Goal: Task Accomplishment & Management: Manage account settings

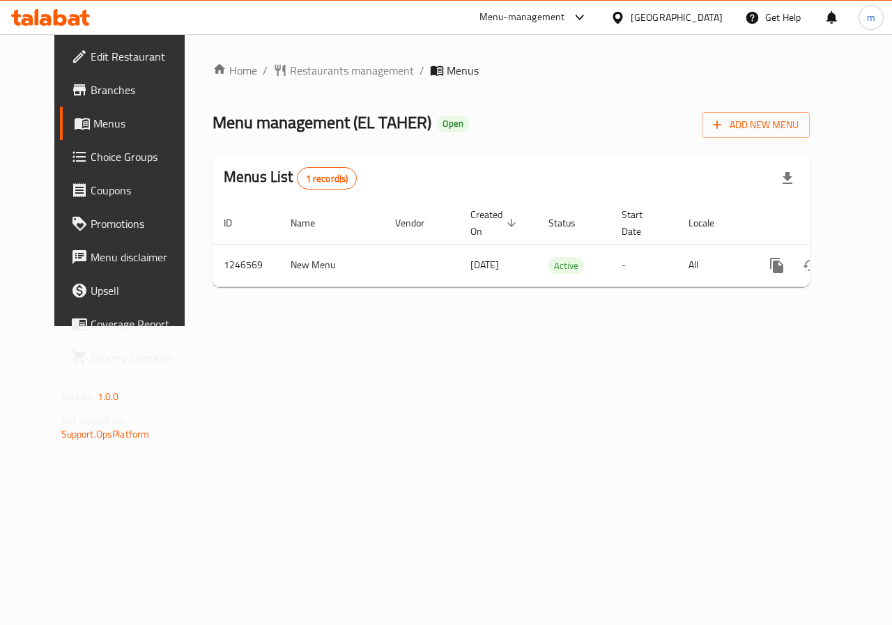
click at [91, 162] on span "Choice Groups" at bounding box center [142, 156] width 102 height 17
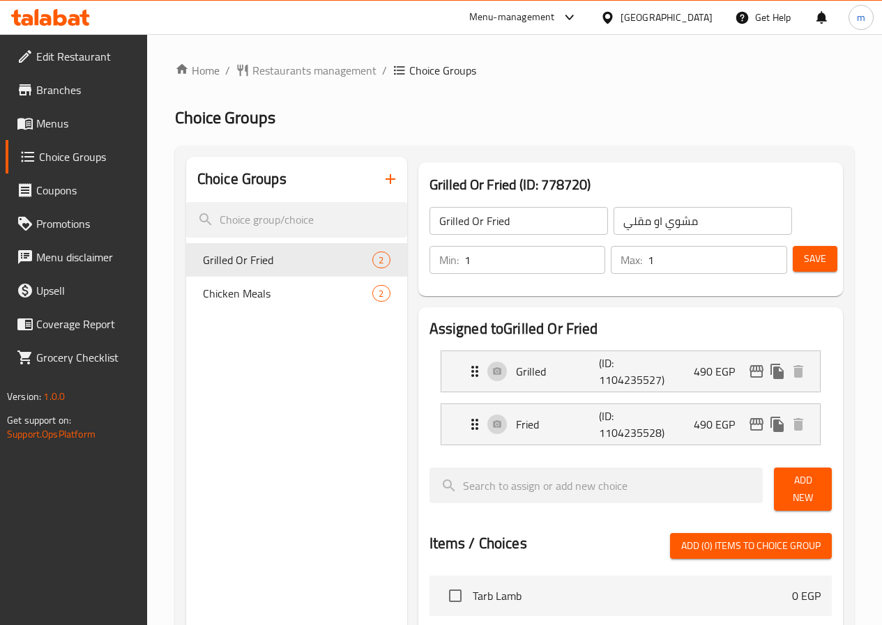
click at [67, 115] on span "Menus" at bounding box center [86, 123] width 100 height 17
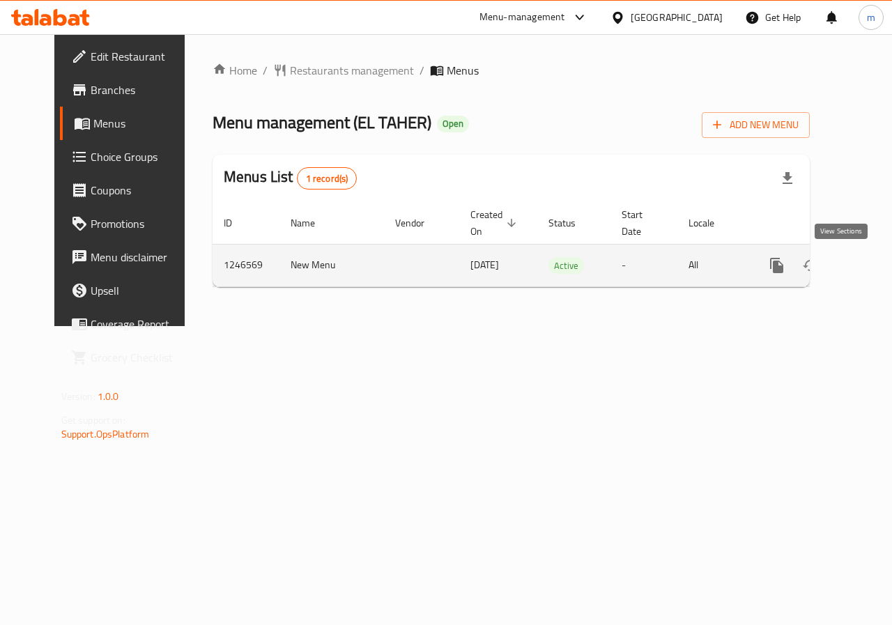
click at [869, 270] on icon "enhanced table" at bounding box center [877, 265] width 17 height 17
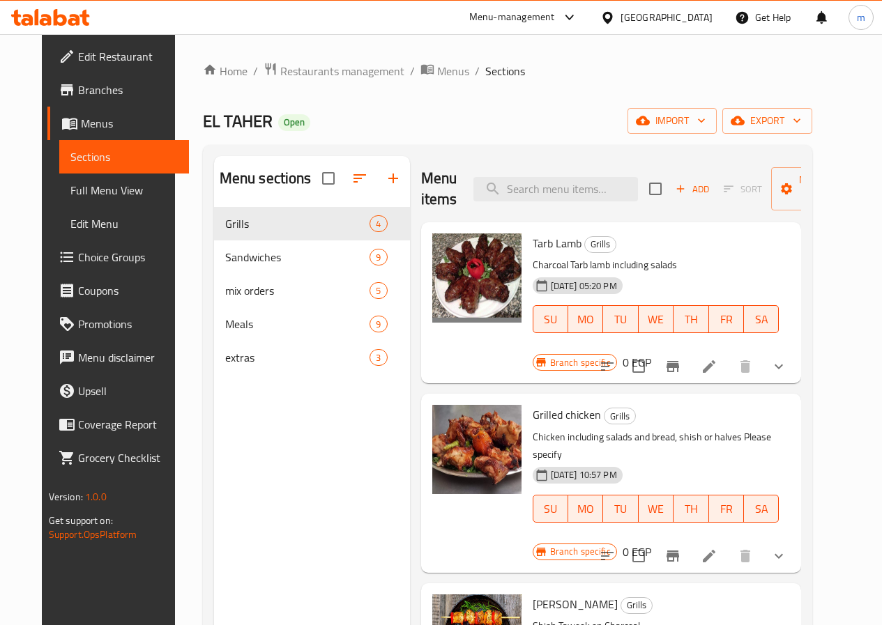
click at [78, 256] on span "Choice Groups" at bounding box center [128, 257] width 100 height 17
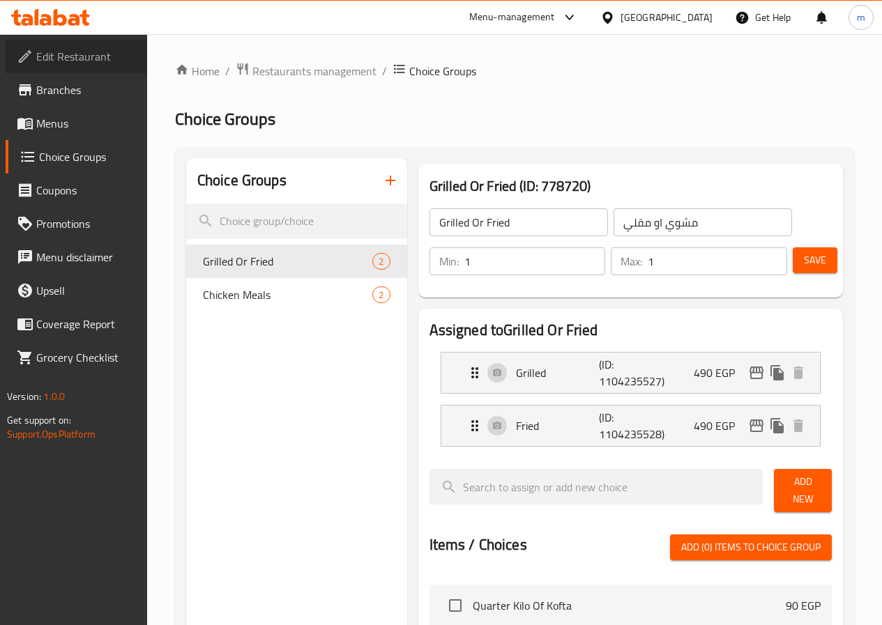
click at [81, 63] on span "Edit Restaurant" at bounding box center [86, 56] width 100 height 17
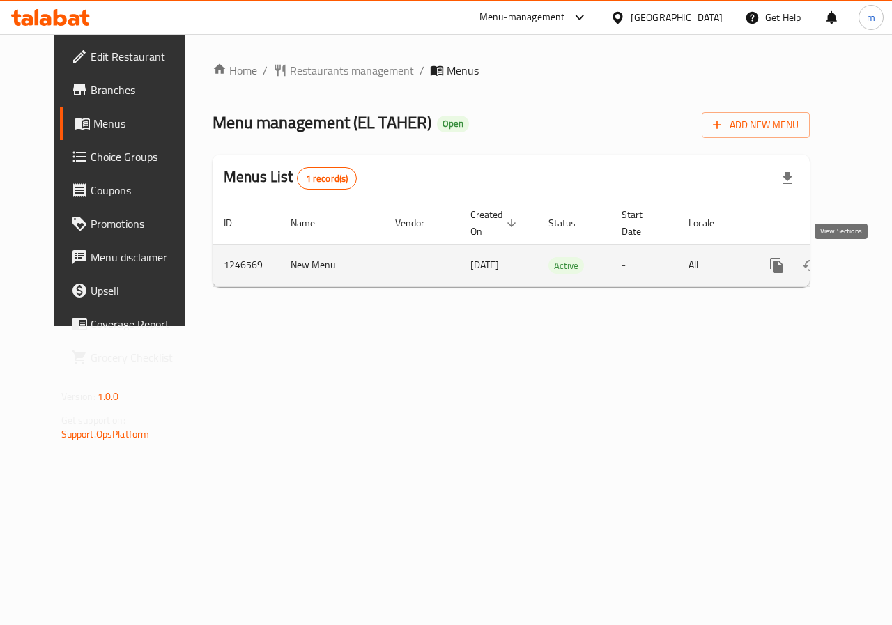
click at [869, 261] on icon "enhanced table" at bounding box center [877, 265] width 17 height 17
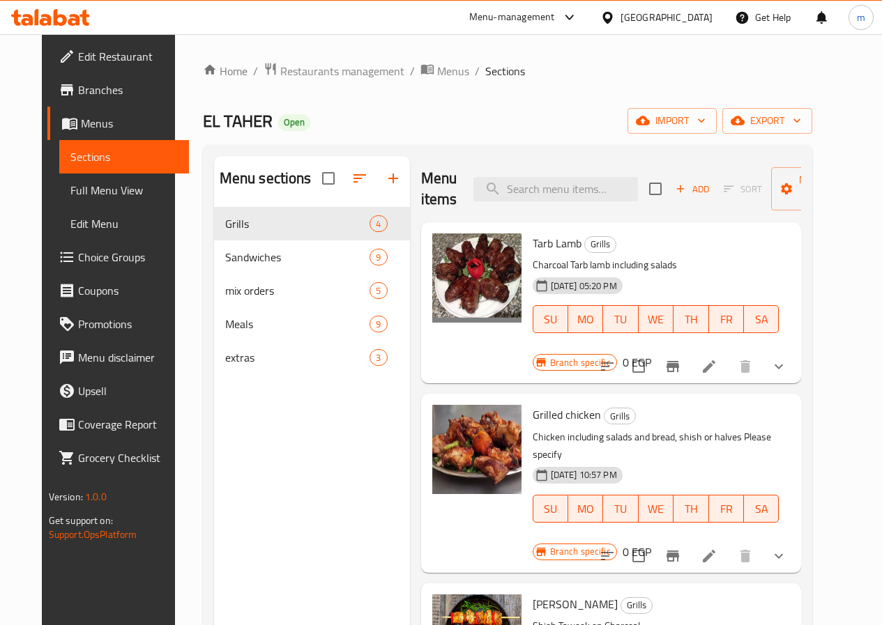
click at [78, 256] on span "Choice Groups" at bounding box center [128, 257] width 100 height 17
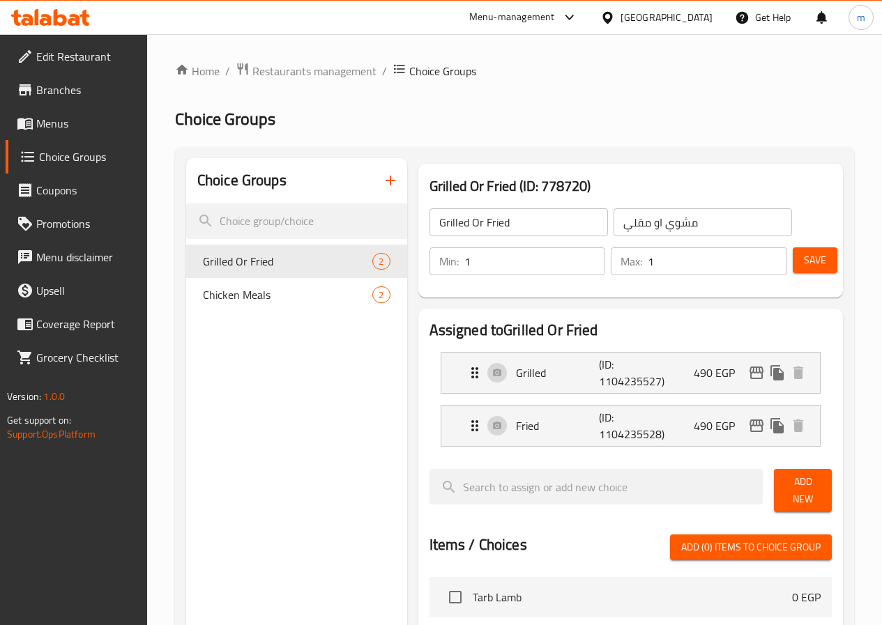
click at [208, 463] on div "Choice Groups Grilled Or Fried 2 Chicken Meals 2" at bounding box center [296, 609] width 221 height 903
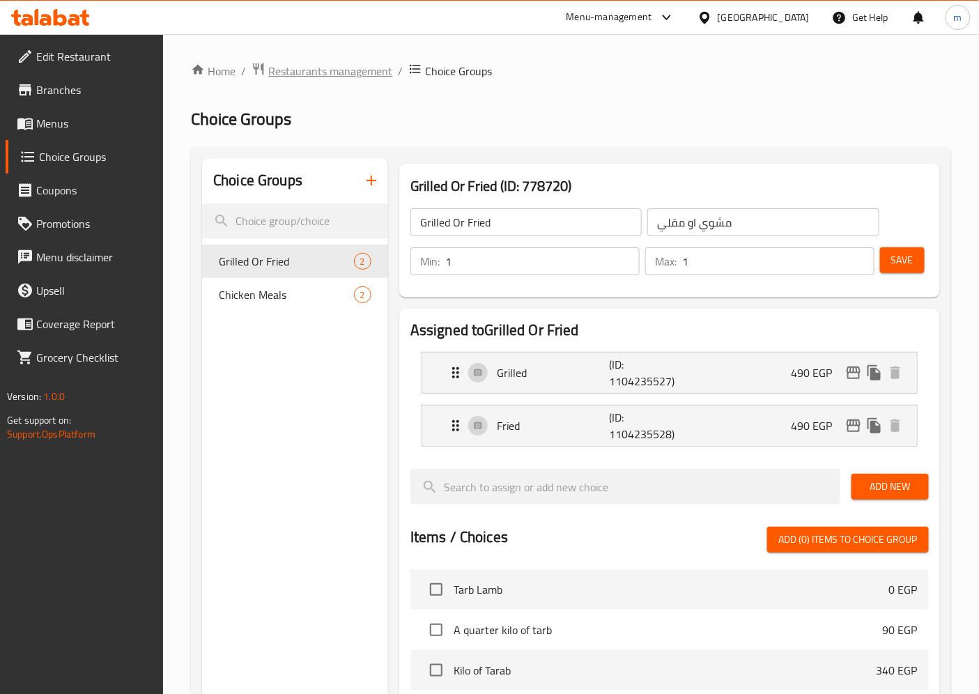
click at [346, 75] on span "Restaurants management" at bounding box center [330, 71] width 124 height 17
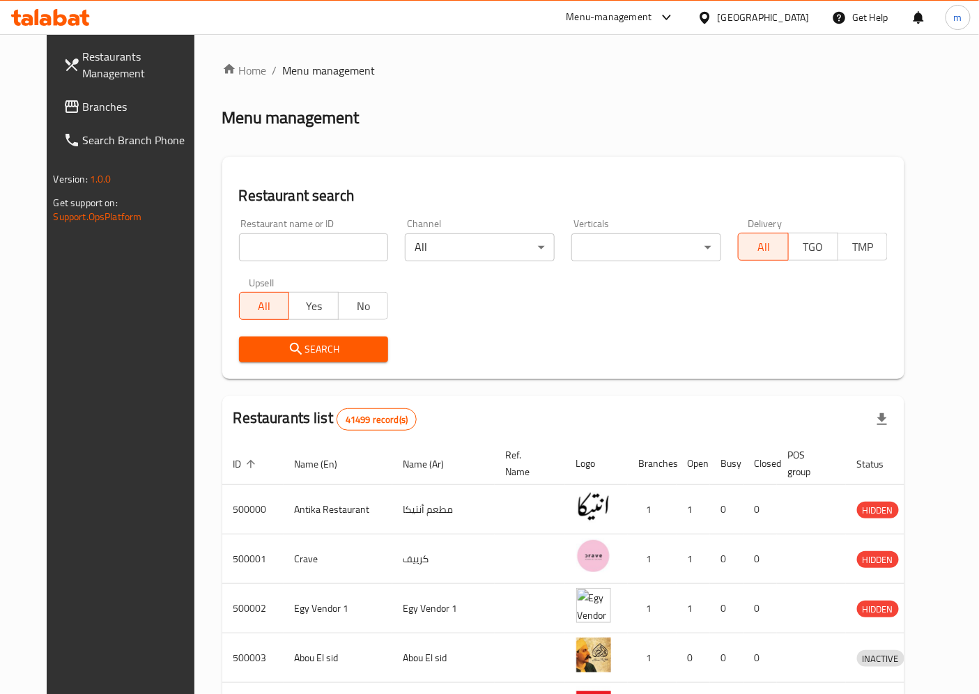
click at [83, 109] on span "Branches" at bounding box center [141, 106] width 116 height 17
